Goal: Task Accomplishment & Management: Use online tool/utility

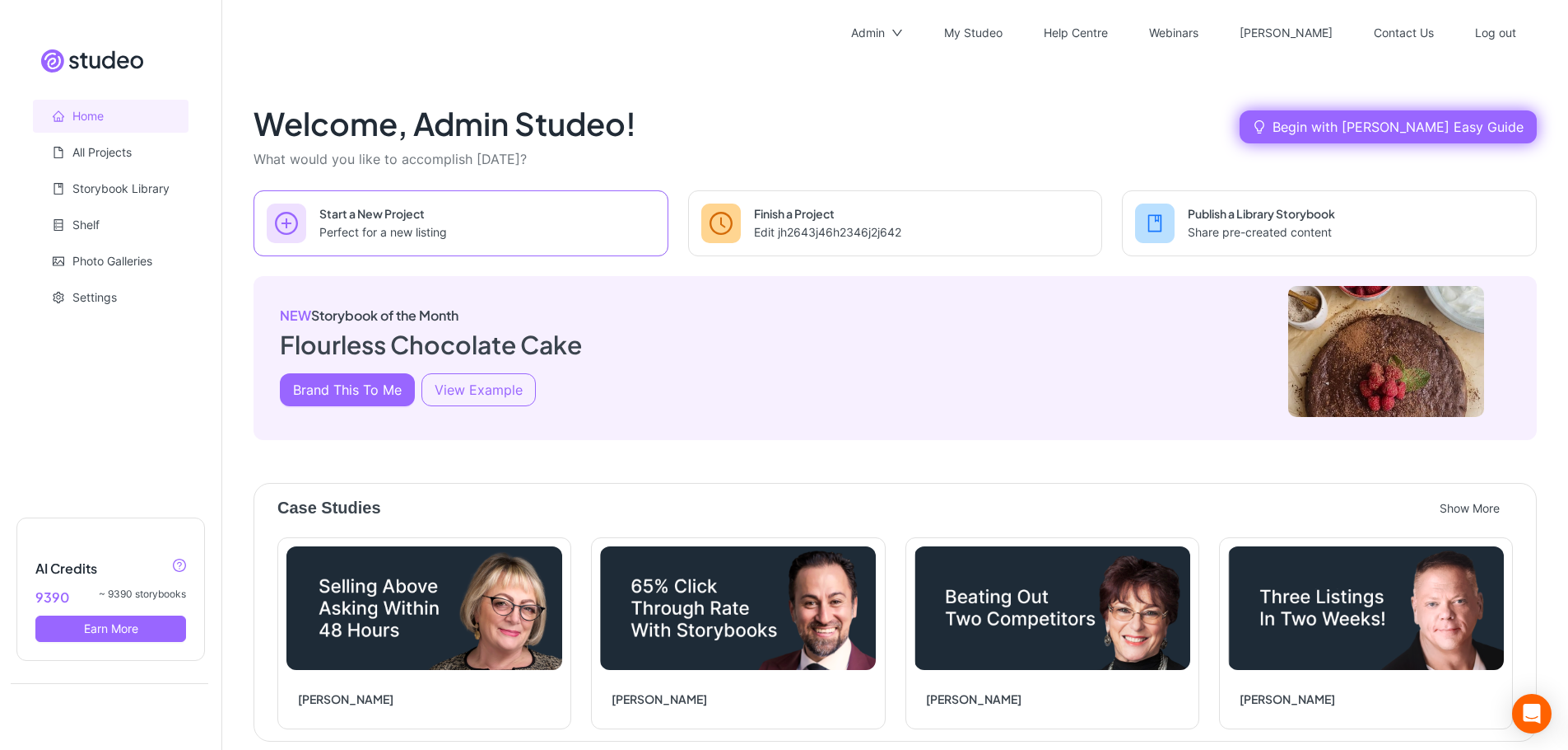
click at [465, 196] on link "New project from scratch" at bounding box center [461, 223] width 415 height 66
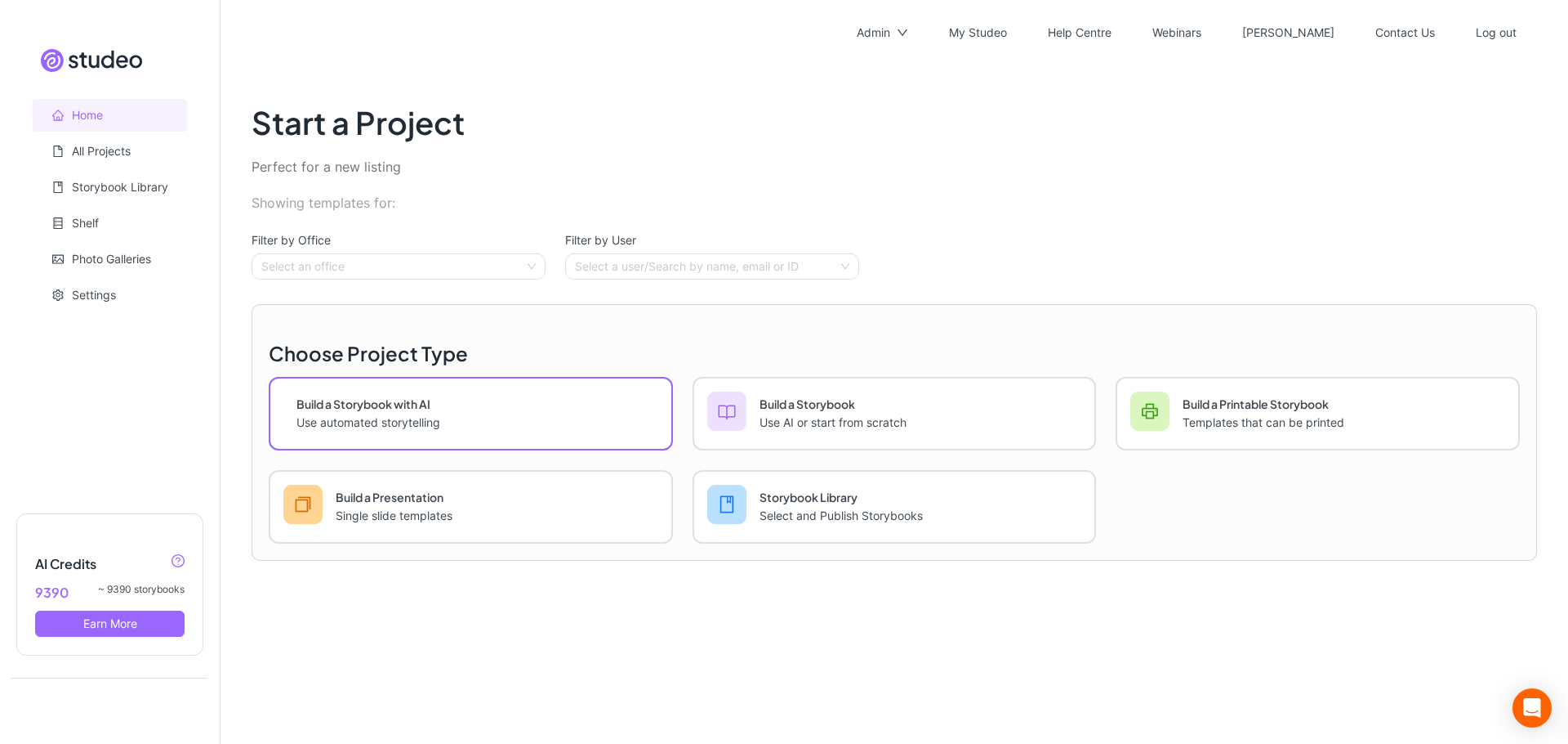
click at [566, 377] on button "Build a Storybook with AI" at bounding box center [471, 413] width 404 height 74
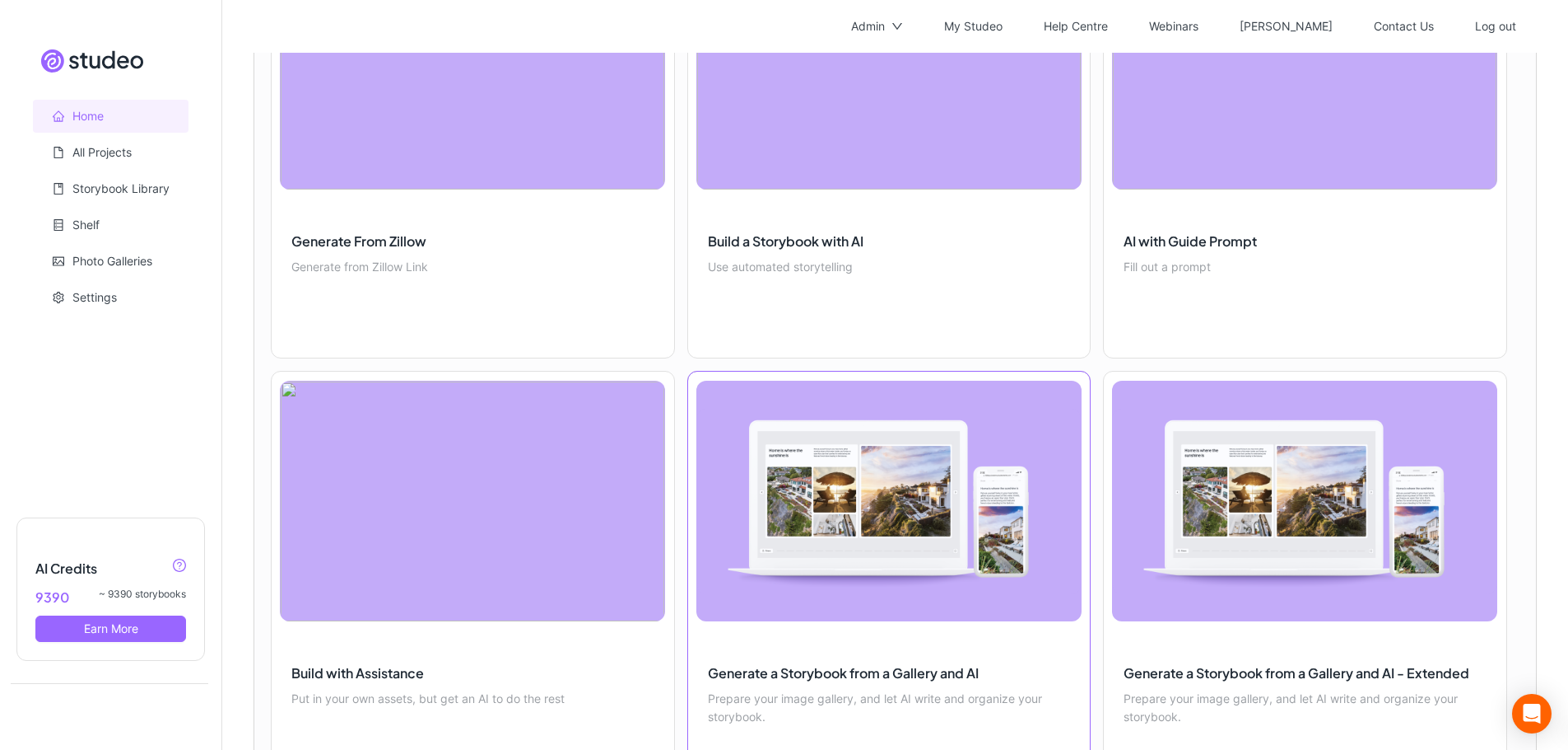
scroll to position [729, 0]
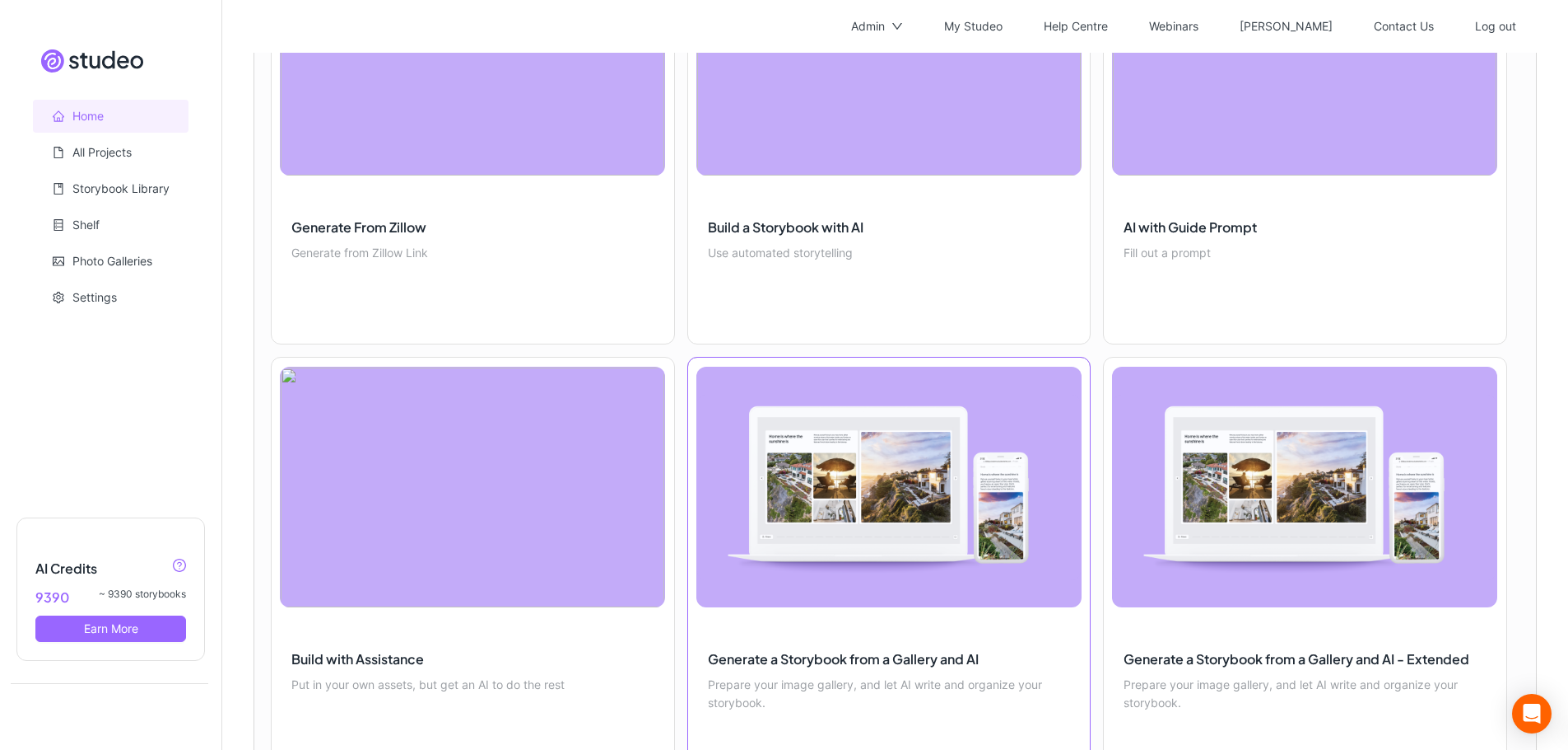
click at [925, 458] on link at bounding box center [889, 566] width 404 height 419
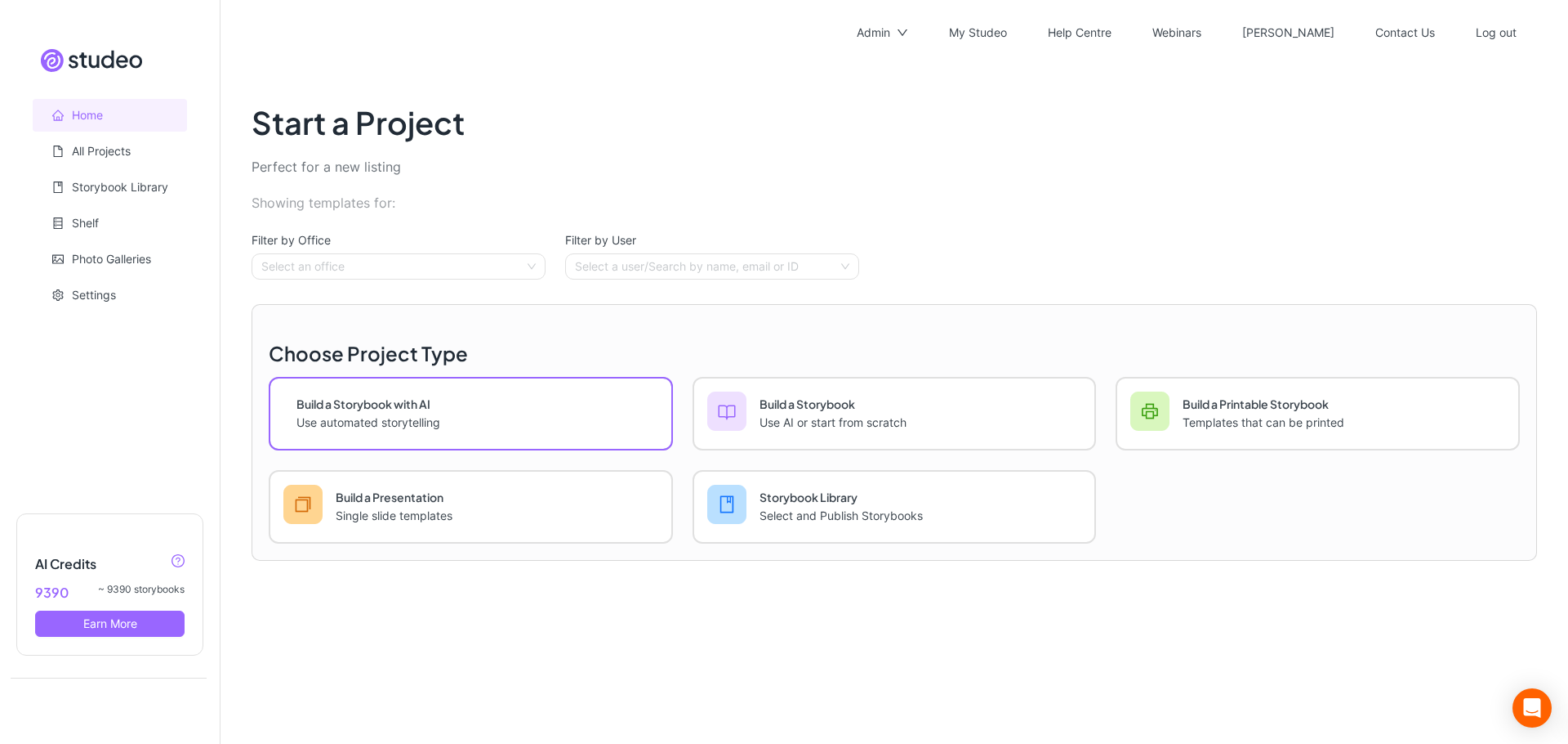
click at [437, 396] on button "Build a Storybook with AI" at bounding box center [471, 413] width 404 height 74
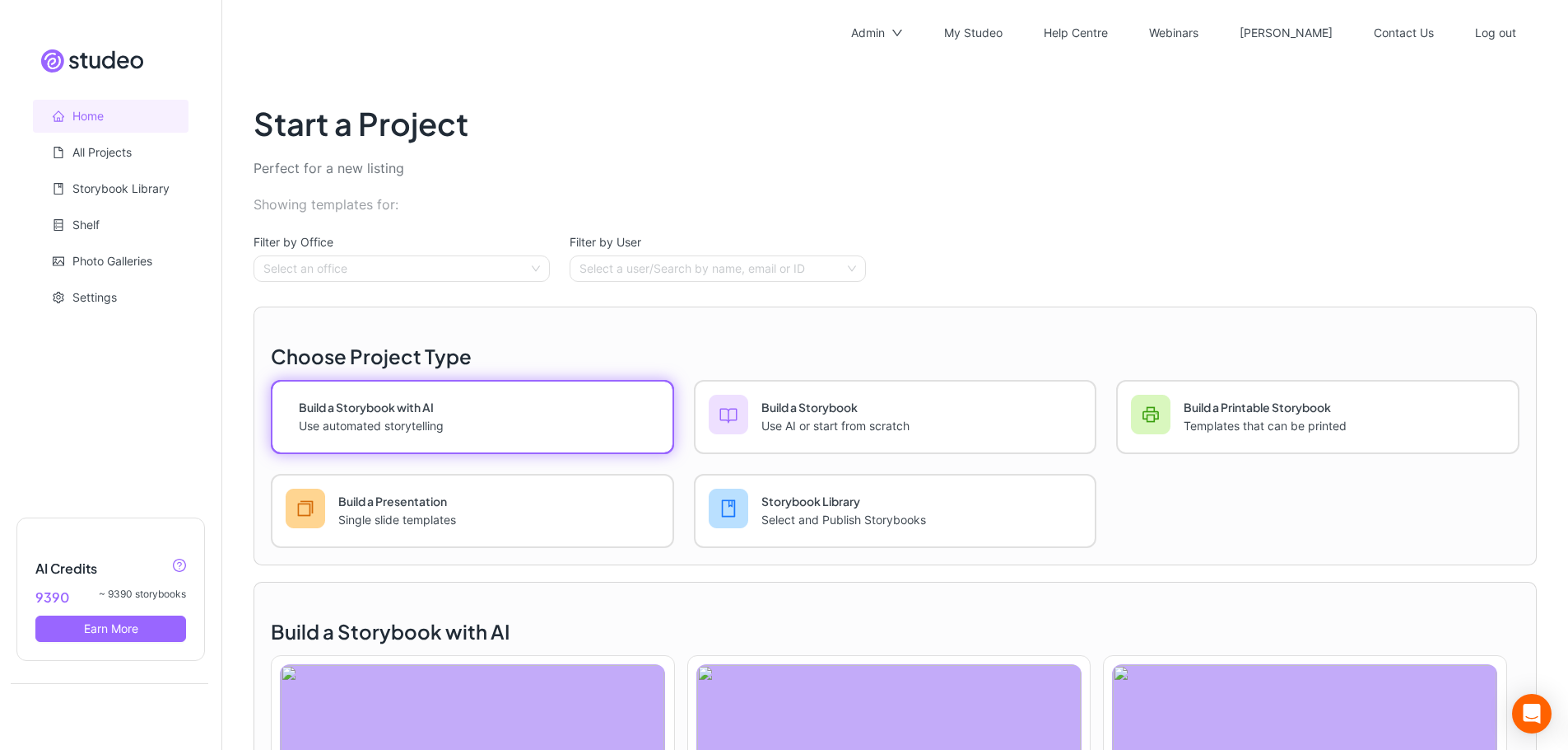
scroll to position [326, 0]
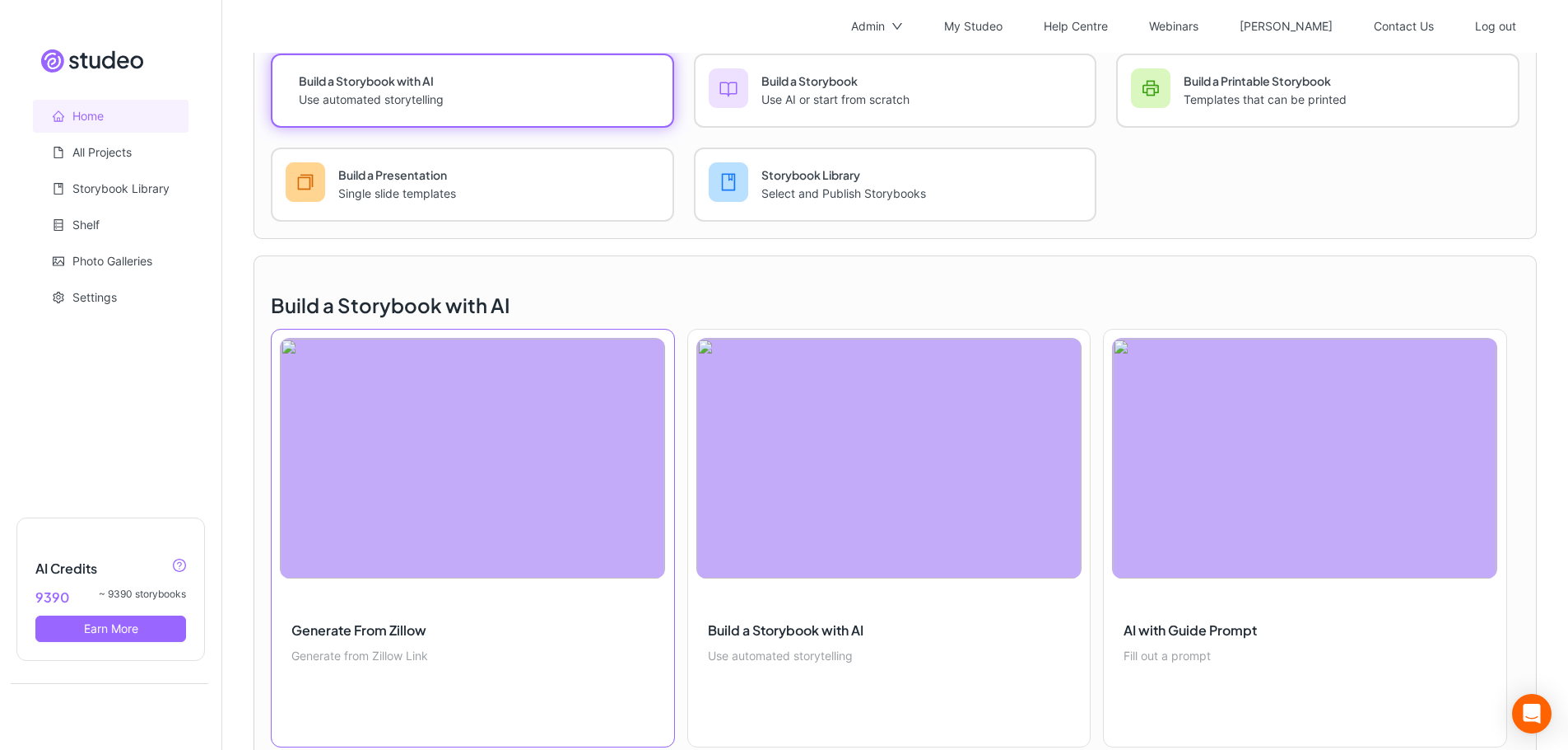
click at [457, 346] on link at bounding box center [473, 538] width 404 height 419
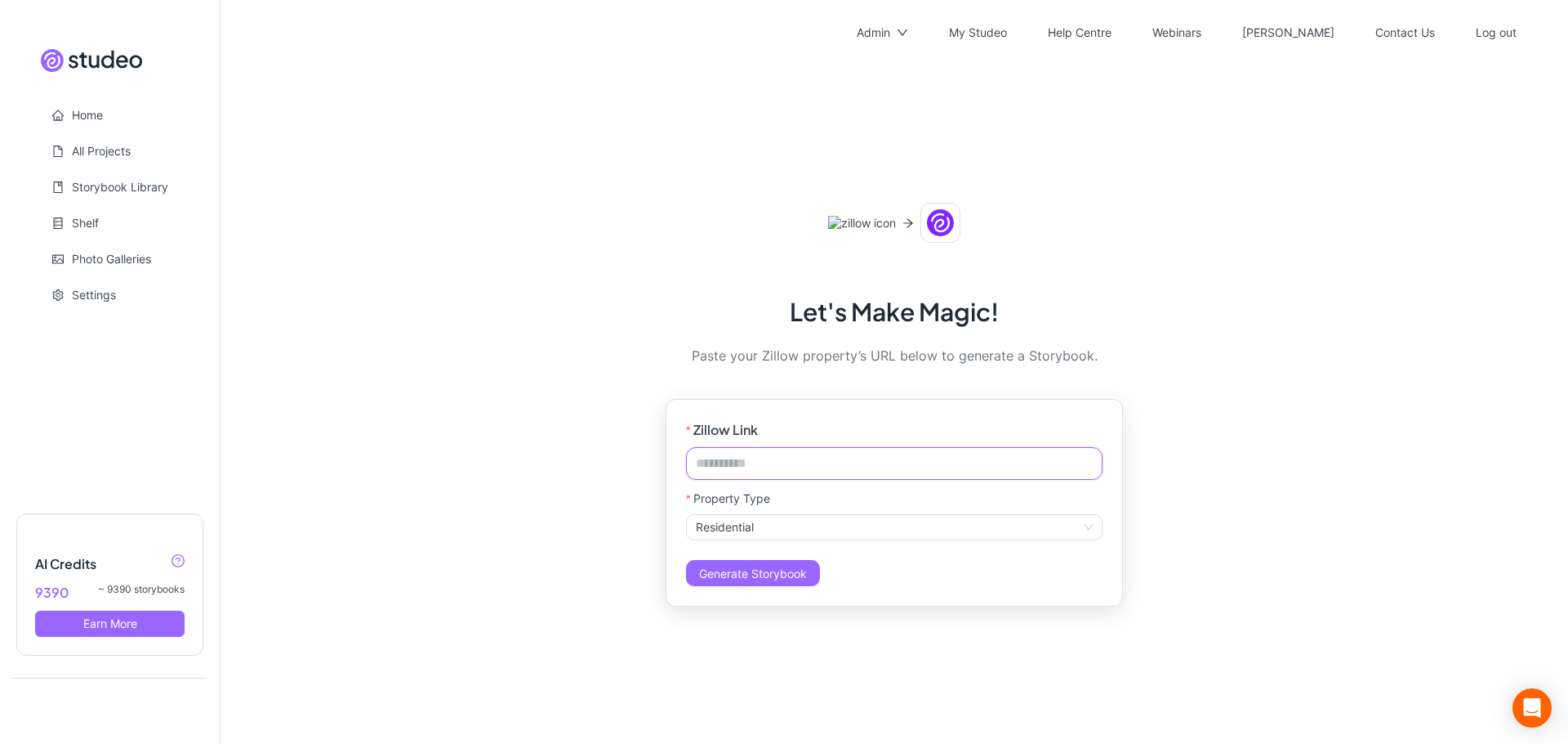
click at [857, 447] on input "Zillow Link" at bounding box center [894, 463] width 417 height 33
paste input "**********"
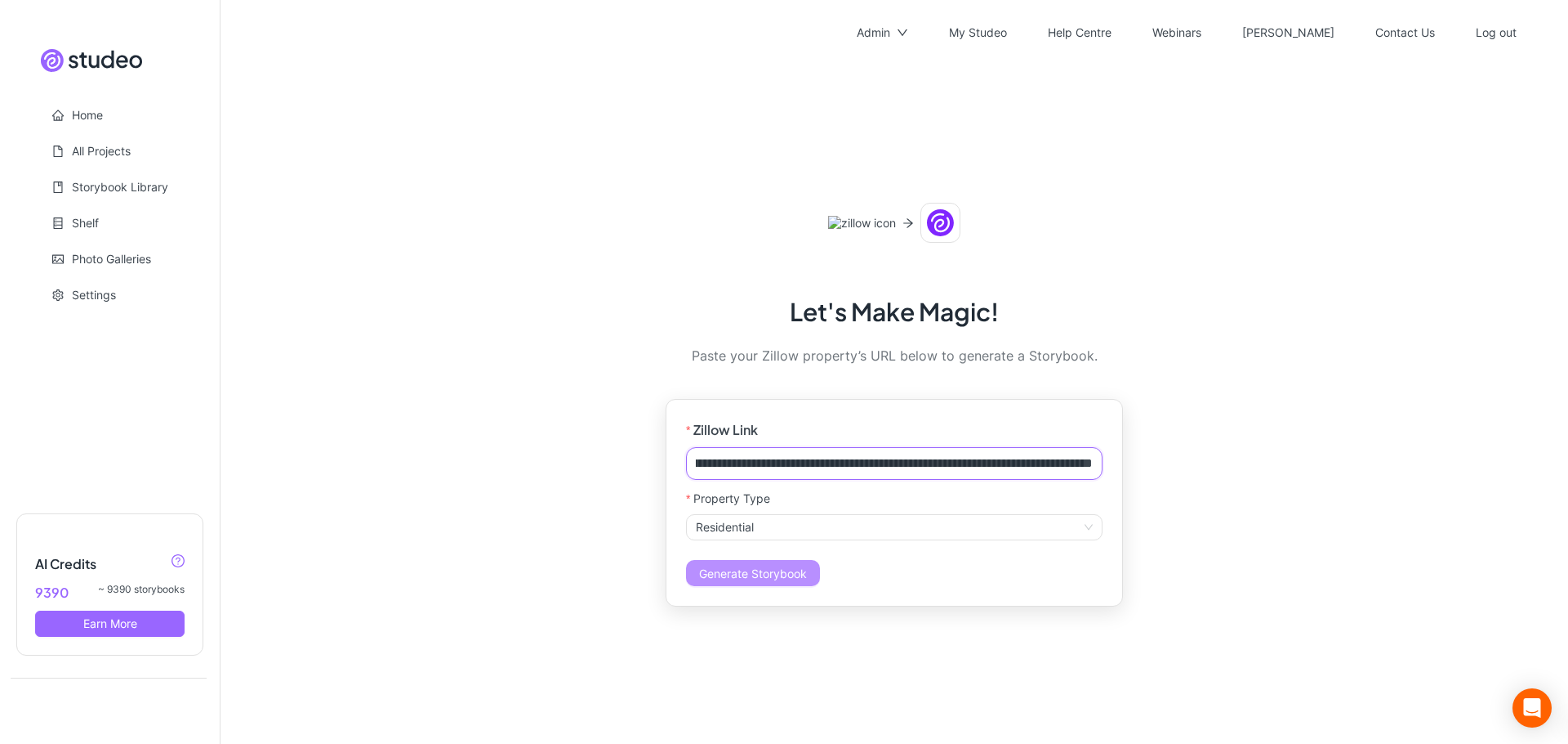
type input "**********"
click at [788, 567] on span "Generate Storybook" at bounding box center [753, 574] width 108 height 14
